Goal: Transaction & Acquisition: Purchase product/service

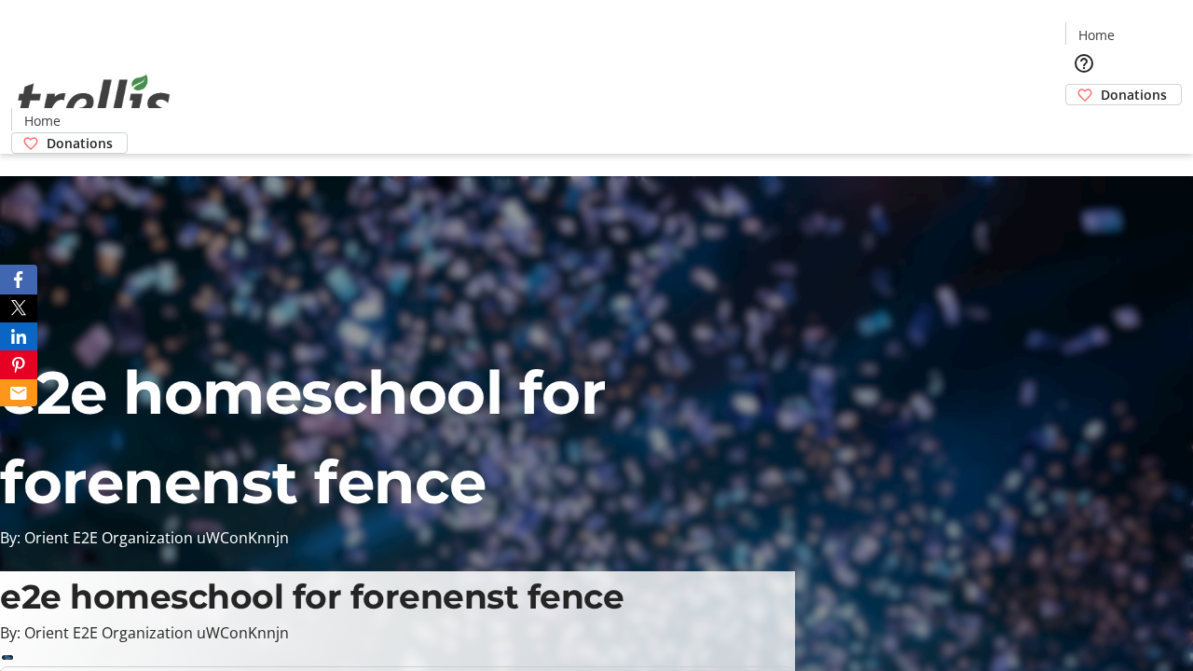
click at [1139, 28] on span "Sign Up" at bounding box center [1147, 26] width 54 height 22
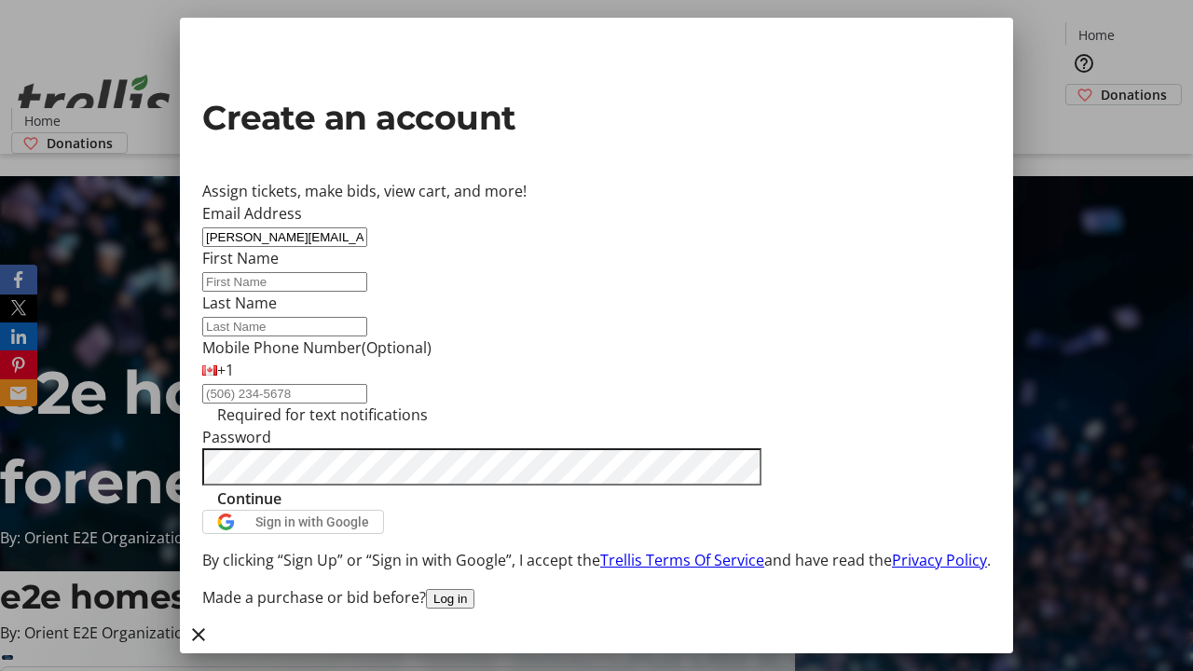
type input "[PERSON_NAME][EMAIL_ADDRESS][DOMAIN_NAME]"
type input "[PERSON_NAME]"
click at [281, 510] on span "Continue" at bounding box center [249, 498] width 64 height 22
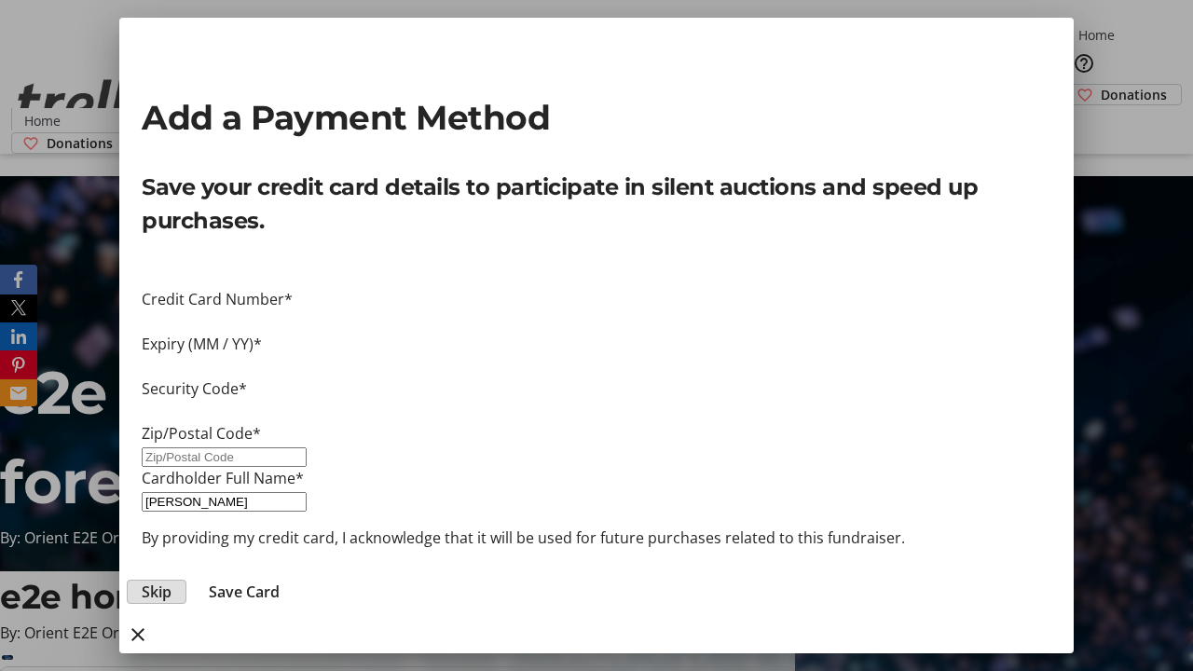
click at [171, 580] on span "Skip" at bounding box center [157, 591] width 30 height 22
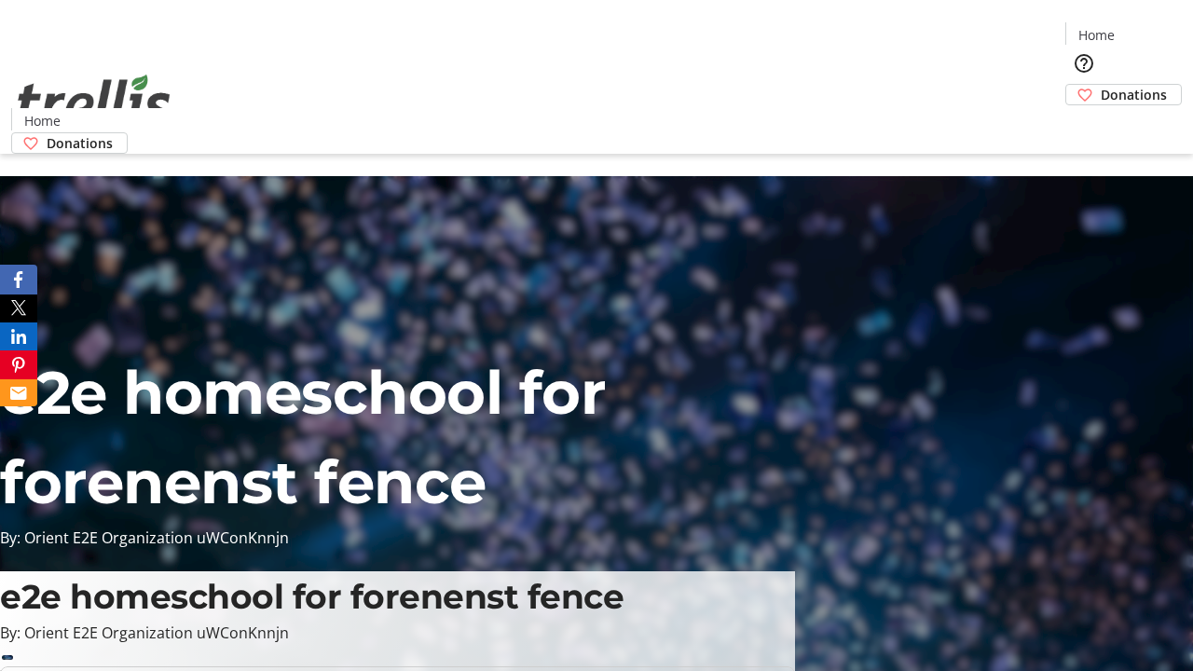
click at [1100, 85] on span "Donations" at bounding box center [1133, 95] width 66 height 20
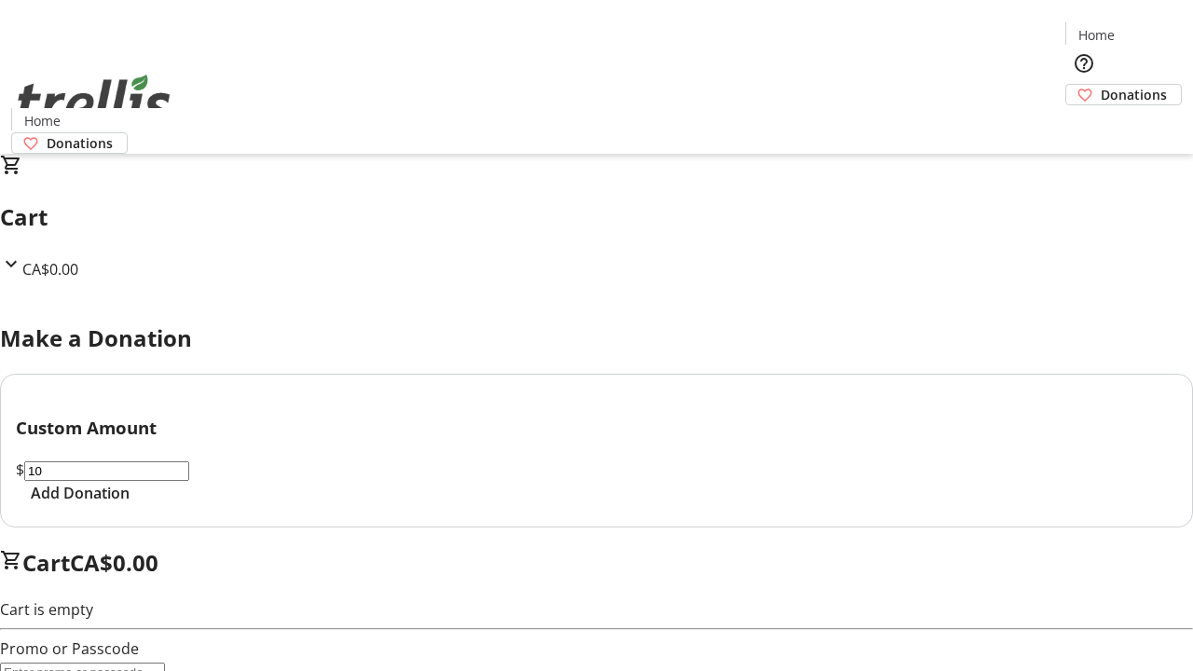
click at [130, 504] on span "Add Donation" at bounding box center [80, 493] width 99 height 22
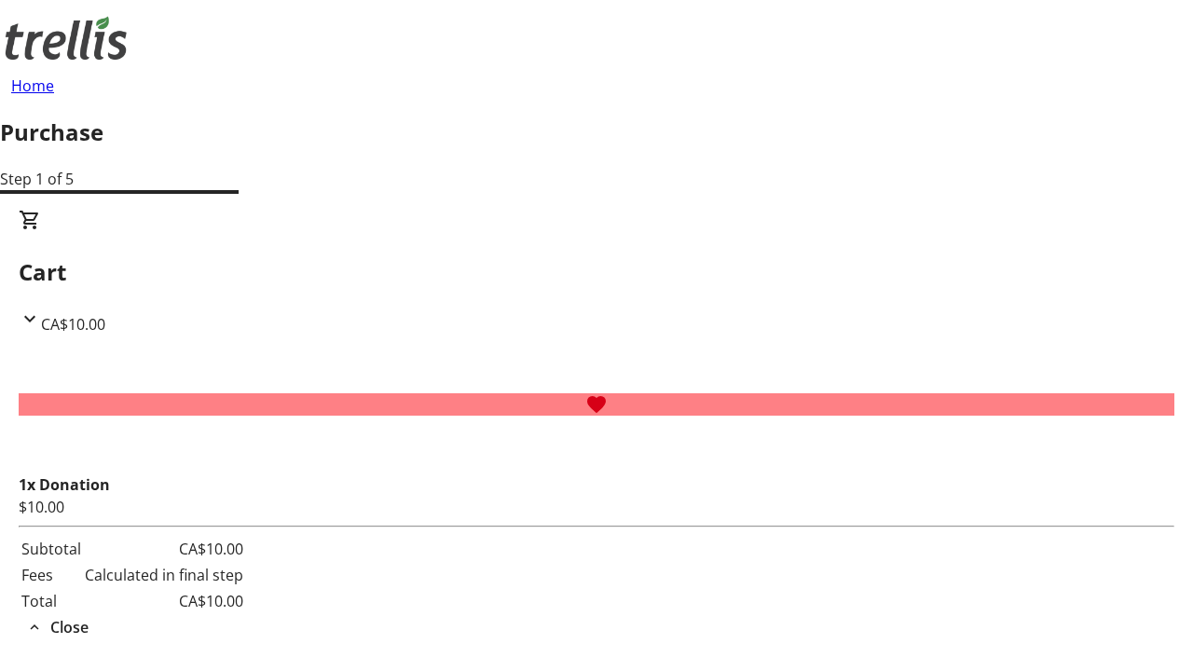
select select "CA"
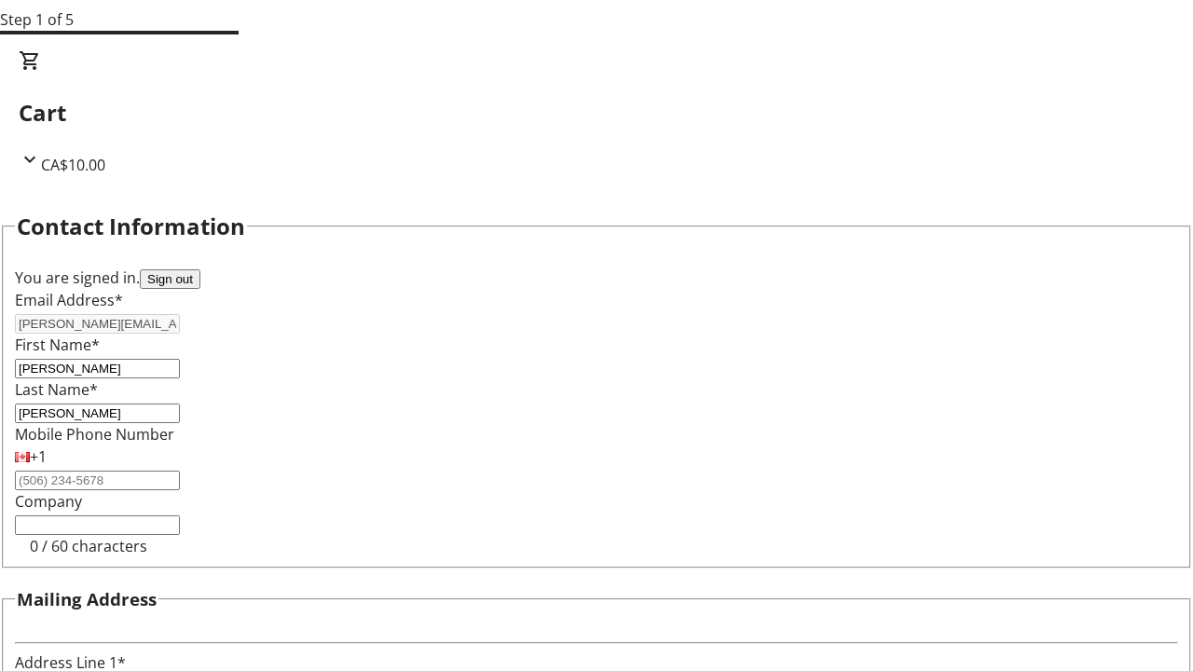
type input "[STREET_ADDRESS][PERSON_NAME]"
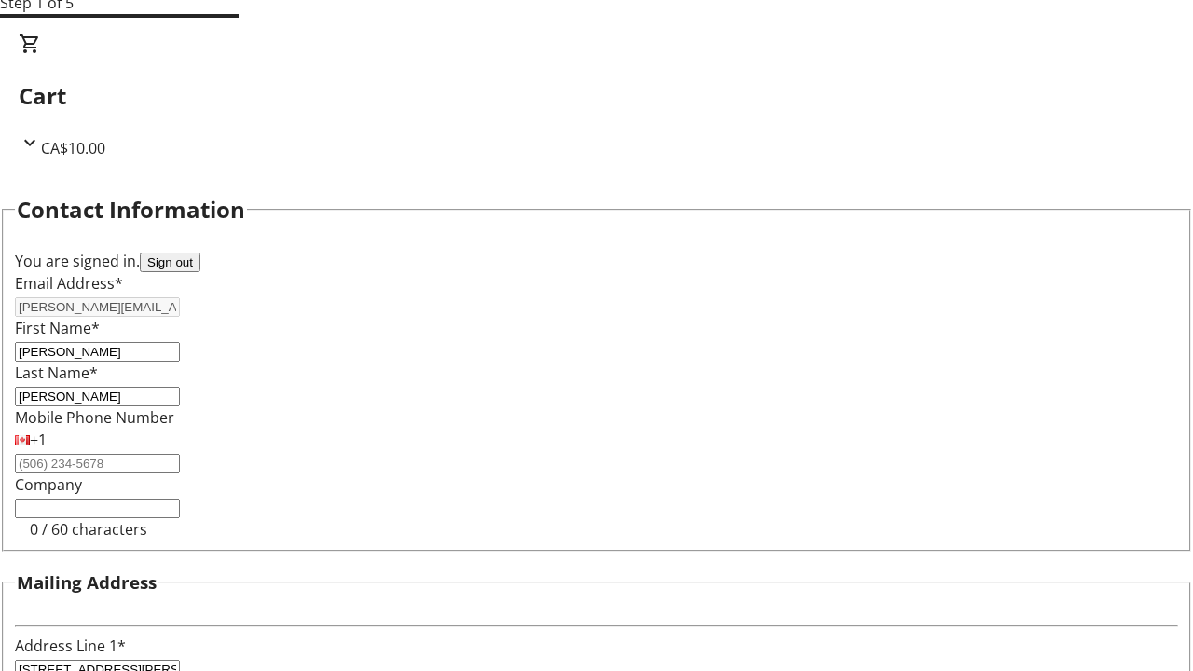
type input "Kelowna"
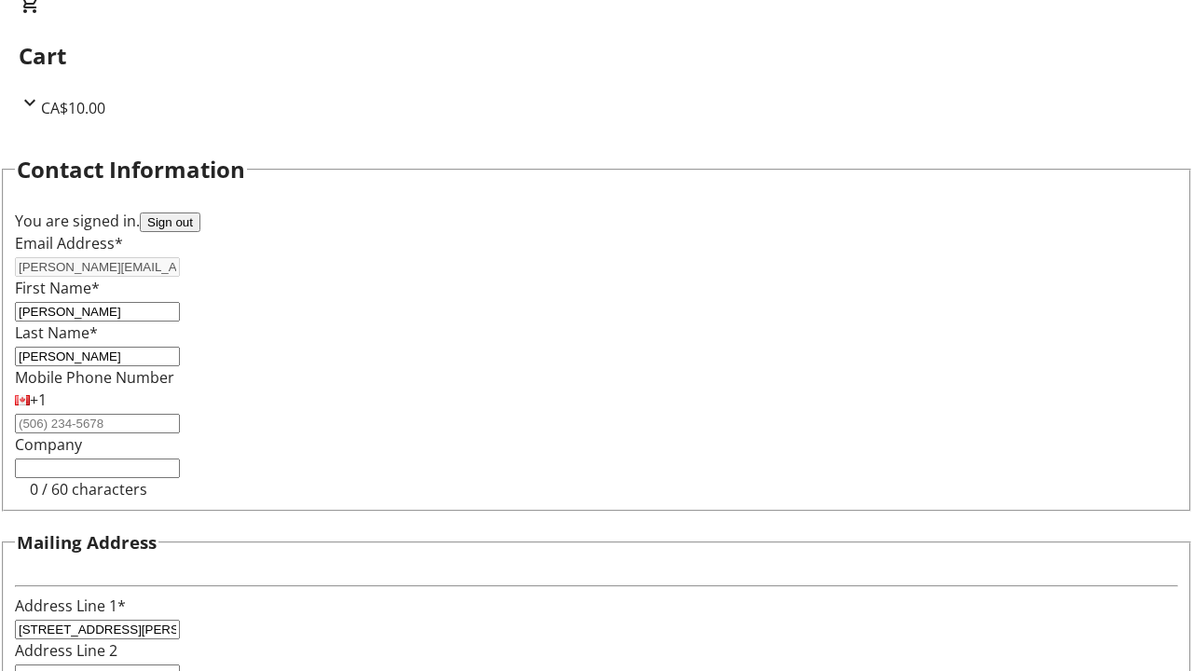
select select "BC"
type input "Kelowna"
type input "V1Y 0C2"
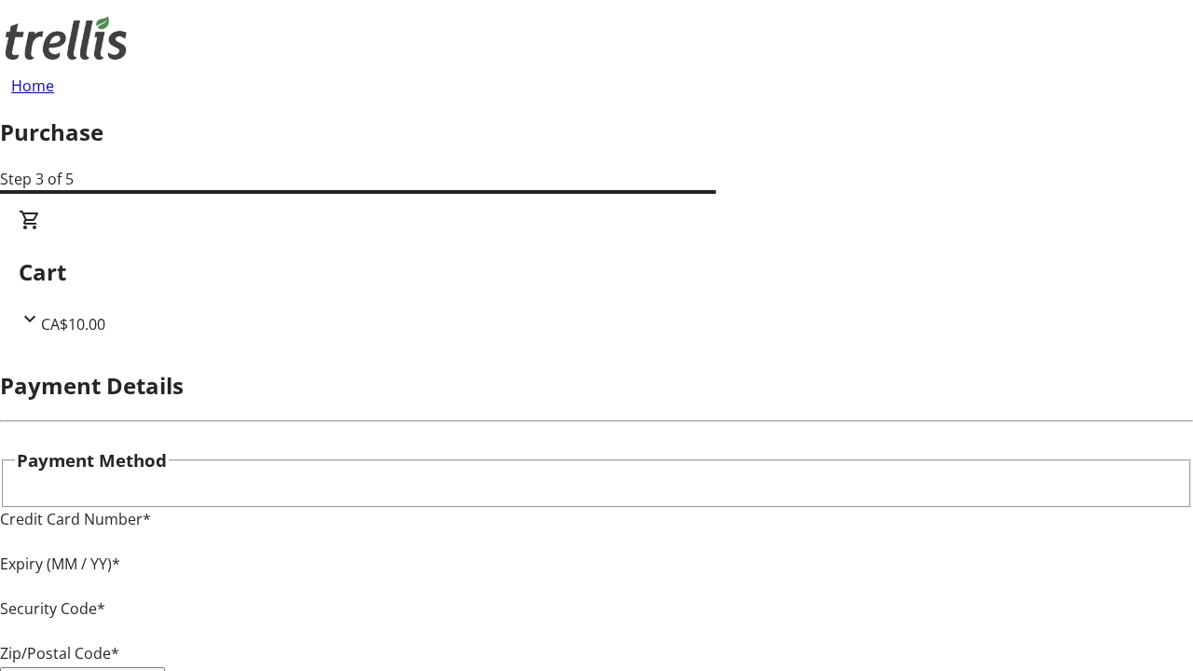
type input "V1Y 0C2"
